Goal: Transaction & Acquisition: Purchase product/service

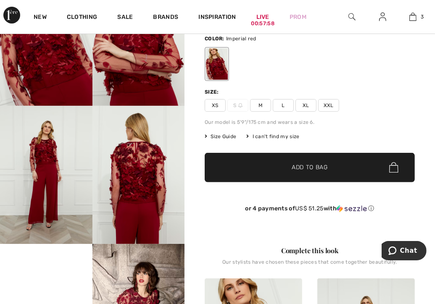
scroll to position [123, 0]
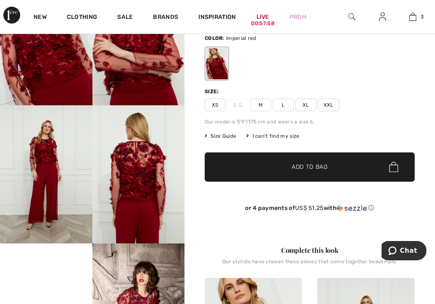
click at [385, 173] on span "✔ Added to Bag Add to Bag" at bounding box center [310, 167] width 210 height 29
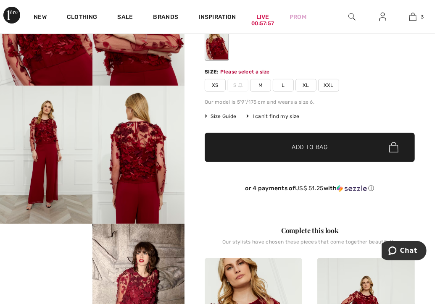
scroll to position [143, 0]
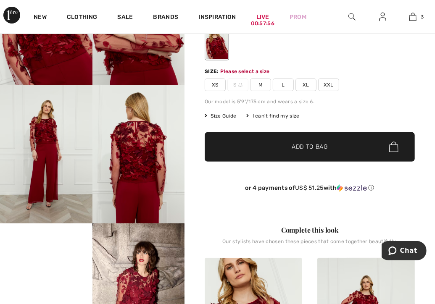
click at [351, 154] on span "✔ Added to Bag Add to Bag" at bounding box center [310, 146] width 210 height 29
click at [259, 85] on span "M" at bounding box center [260, 85] width 21 height 13
click at [352, 148] on span "✔ Added to Bag Add to Bag" at bounding box center [310, 146] width 210 height 29
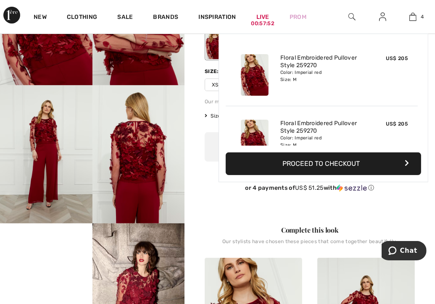
scroll to position [156, 0]
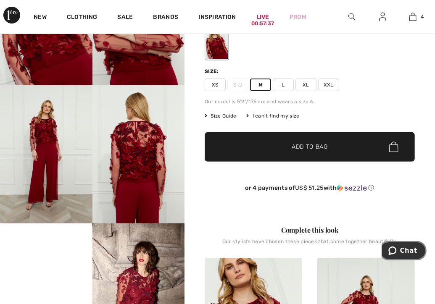
click at [400, 249] on span "Chat" at bounding box center [394, 250] width 12 height 8
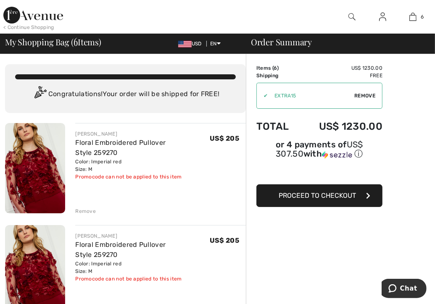
click at [87, 211] on div "Remove" at bounding box center [85, 212] width 21 height 8
click at [88, 211] on div "Remove" at bounding box center [85, 212] width 21 height 8
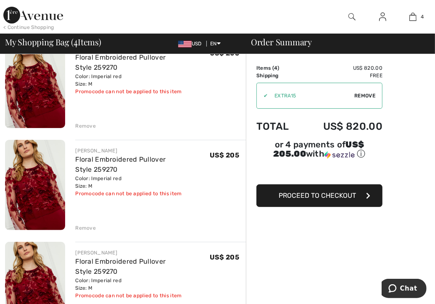
scroll to position [94, 0]
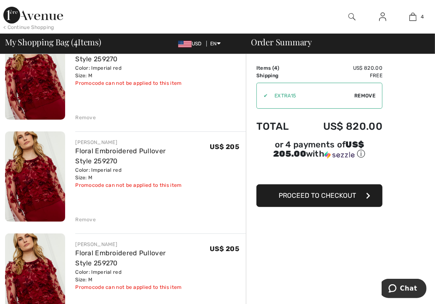
click at [84, 116] on div "Remove" at bounding box center [85, 118] width 21 height 8
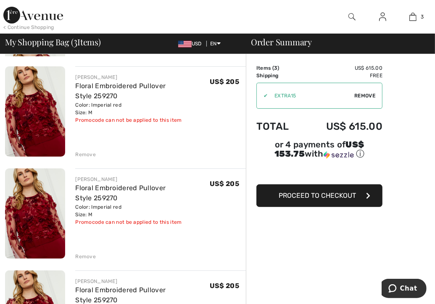
scroll to position [83, 0]
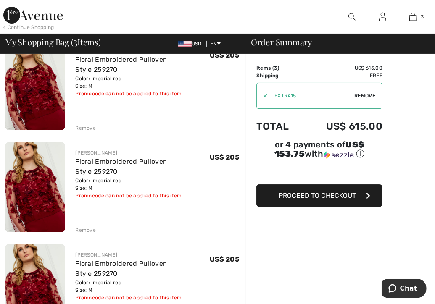
click at [82, 131] on div "Remove" at bounding box center [85, 128] width 21 height 8
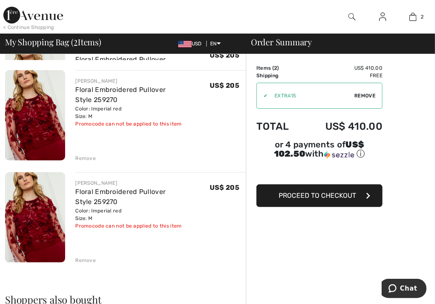
scroll to position [72, 0]
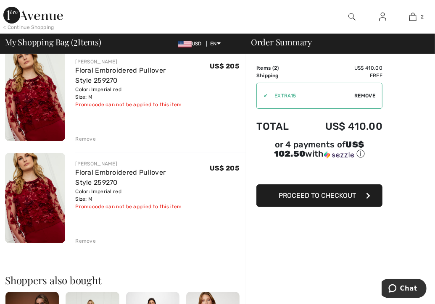
click at [87, 141] on div "Remove" at bounding box center [85, 139] width 21 height 8
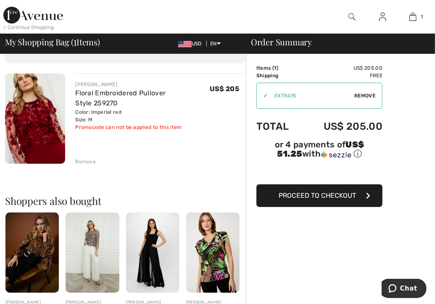
scroll to position [50, 0]
click at [371, 193] on button "Proceed to Checkout" at bounding box center [319, 196] width 126 height 23
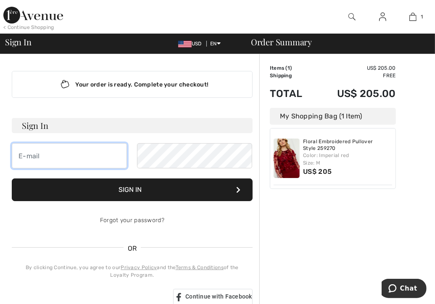
click at [40, 151] on input "email" at bounding box center [69, 155] width 115 height 25
type input "clareburch@att.net"
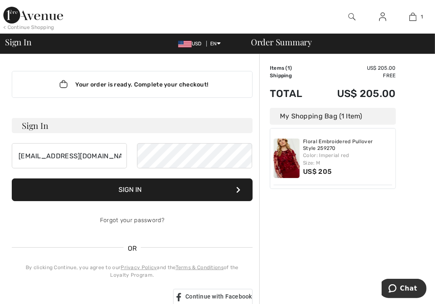
click at [238, 193] on button "Sign In" at bounding box center [132, 190] width 241 height 23
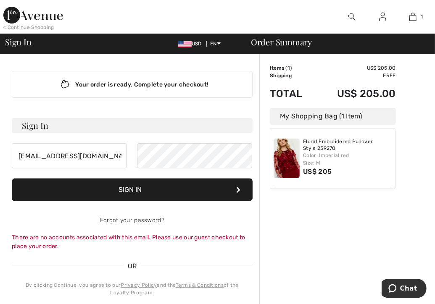
click at [179, 240] on div "There are no accounts associated with this email. Please use our guest checkout…" at bounding box center [132, 242] width 241 height 18
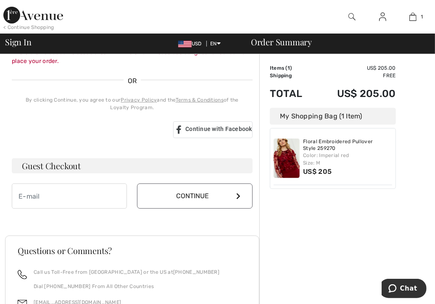
scroll to position [203, 0]
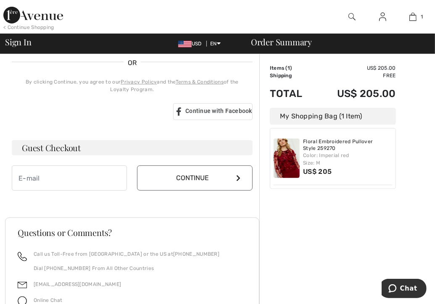
click at [54, 150] on h3 "Guest Checkout" at bounding box center [132, 147] width 241 height 15
click at [56, 180] on input "email" at bounding box center [69, 178] width 115 height 25
type input "[EMAIL_ADDRESS][DOMAIN_NAME]"
click at [240, 181] on button "Continue" at bounding box center [194, 178] width 115 height 25
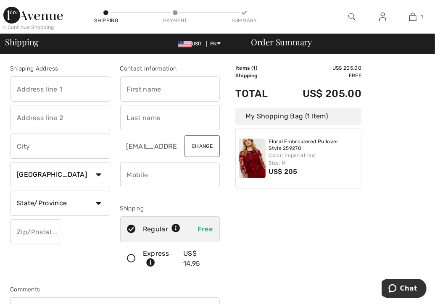
click at [162, 91] on input "text" at bounding box center [170, 89] width 100 height 25
type input "Clare"
type input "[PERSON_NAME]"
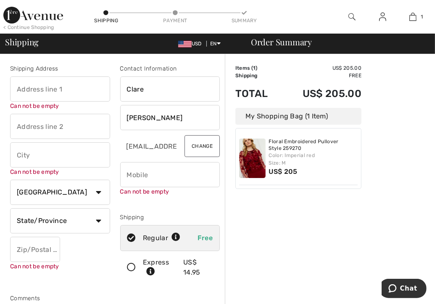
click at [158, 177] on input "phone" at bounding box center [170, 174] width 100 height 25
type input "2149266514"
type input "[STREET_ADDRESS]"
type input "[GEOGRAPHIC_DATA]"
select select "US"
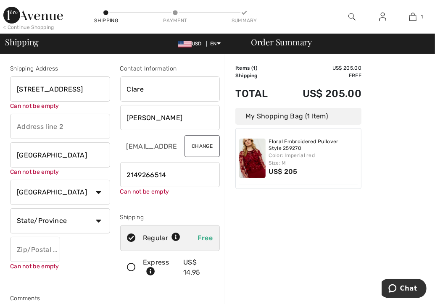
select select "[GEOGRAPHIC_DATA]"
type input "75205"
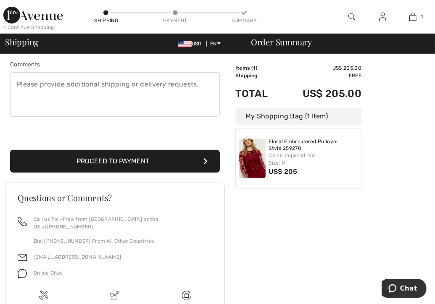
scroll to position [226, 0]
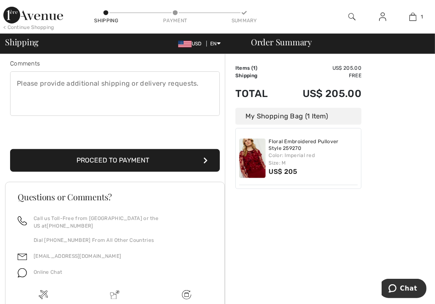
click at [169, 159] on button "Proceed to Payment" at bounding box center [115, 160] width 210 height 23
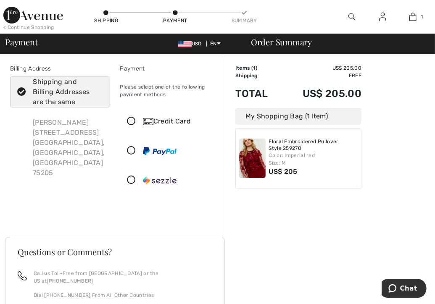
click at [129, 122] on icon at bounding box center [132, 121] width 22 height 9
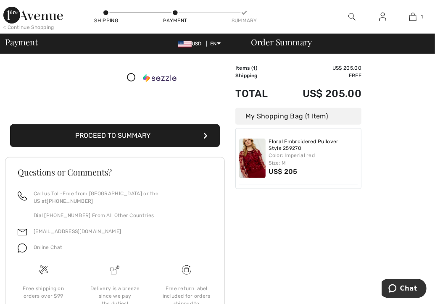
scroll to position [201, 0]
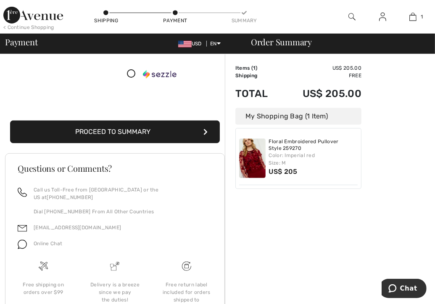
click at [133, 135] on button "Proceed to Summary" at bounding box center [115, 132] width 210 height 23
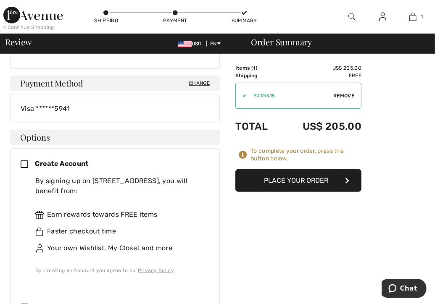
scroll to position [302, 0]
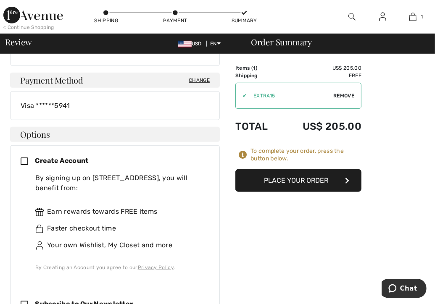
click at [308, 181] on button "Place Your Order" at bounding box center [298, 180] width 126 height 23
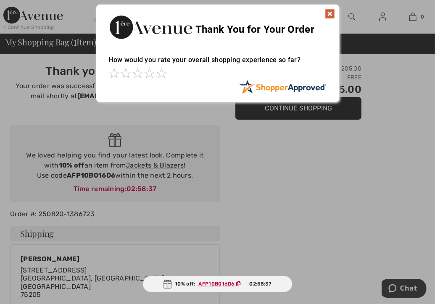
click at [109, 75] on span at bounding box center [114, 73] width 10 height 10
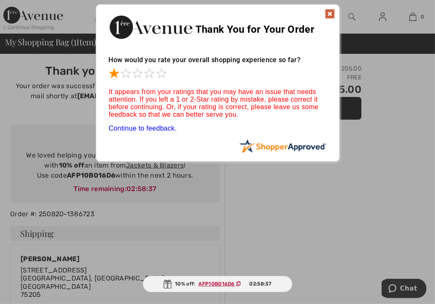
click at [128, 76] on span at bounding box center [126, 73] width 10 height 10
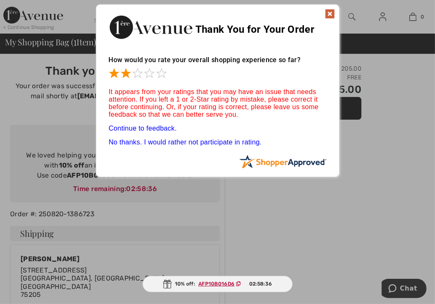
click at [139, 82] on div "It appears from your ratings that you may have an issue that needs attention. I…" at bounding box center [218, 117] width 218 height 75
click at [150, 77] on span at bounding box center [149, 73] width 10 height 10
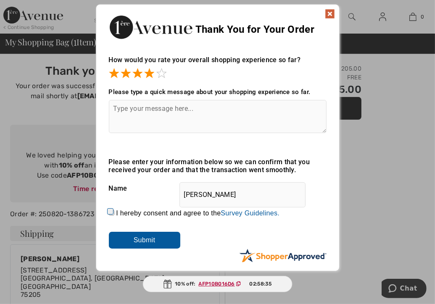
click at [161, 75] on span at bounding box center [161, 73] width 10 height 10
click at [153, 244] on input "Submit" at bounding box center [144, 240] width 71 height 17
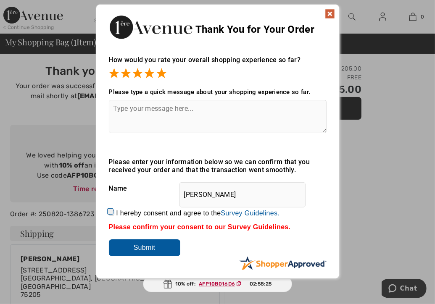
click at [150, 245] on input "Submit" at bounding box center [144, 248] width 71 height 17
click at [109, 214] on input "I hereby consent and agree to the By submitting a review, you grant permission …" at bounding box center [111, 212] width 5 height 5
checkbox input "true"
click at [148, 251] on input "Submit" at bounding box center [144, 248] width 71 height 17
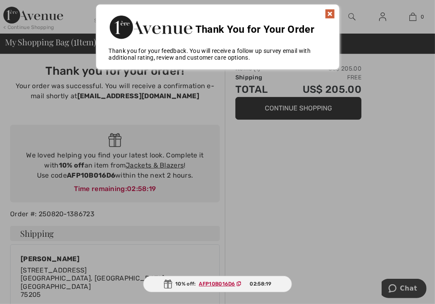
click at [331, 15] on img at bounding box center [330, 14] width 10 height 10
